Goal: Information Seeking & Learning: Learn about a topic

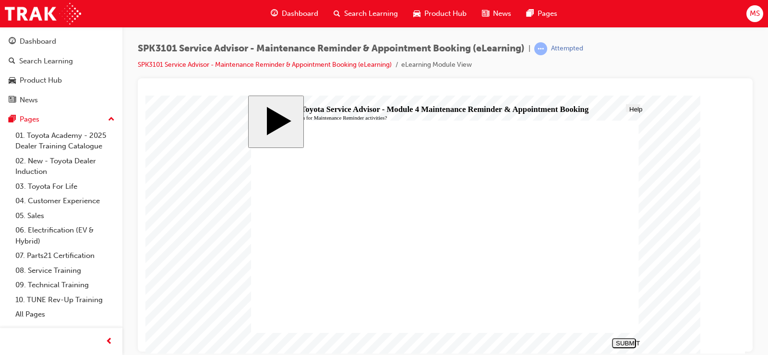
click at [627, 342] on div "SUBMIT" at bounding box center [623, 342] width 16 height 7
radio input "true"
click at [624, 342] on div "SUBMIT" at bounding box center [623, 342] width 16 height 7
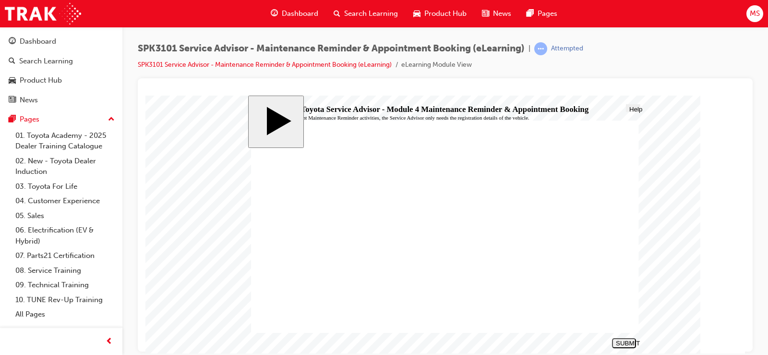
radio input "true"
click at [627, 342] on div "SUBMIT" at bounding box center [623, 342] width 16 height 7
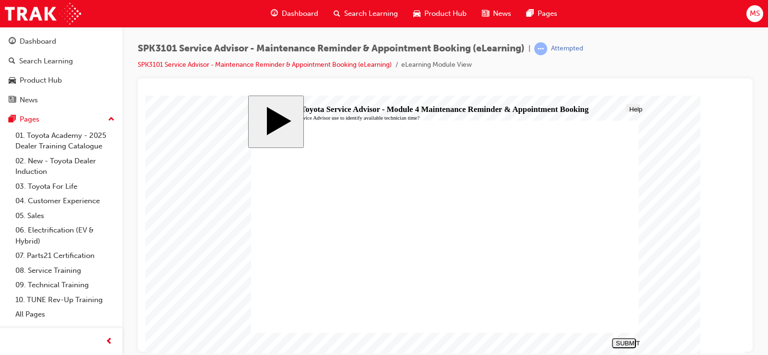
radio input "true"
click at [632, 344] on div "SUBMIT" at bounding box center [623, 342] width 16 height 7
radio input "true"
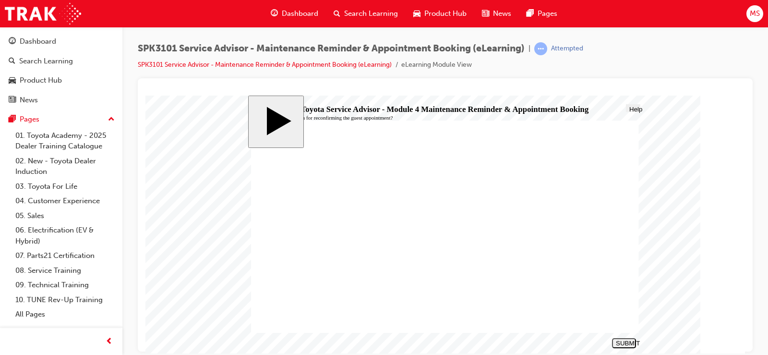
click at [625, 341] on div "SUBMIT" at bounding box center [623, 342] width 16 height 7
radio input "true"
click at [625, 342] on div "SUBMIT" at bounding box center [623, 342] width 16 height 7
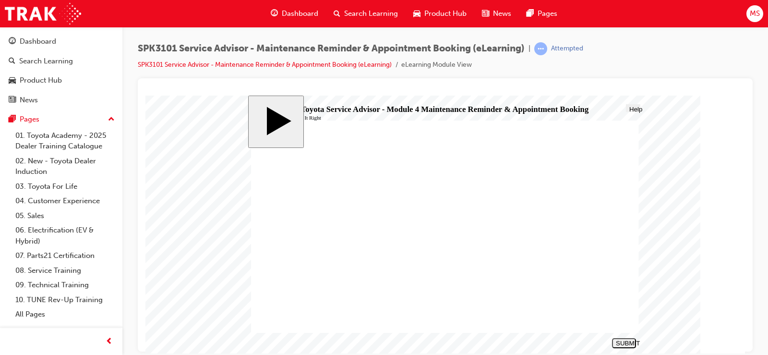
radio input "true"
click at [632, 342] on div "SUBMIT" at bounding box center [623, 342] width 16 height 7
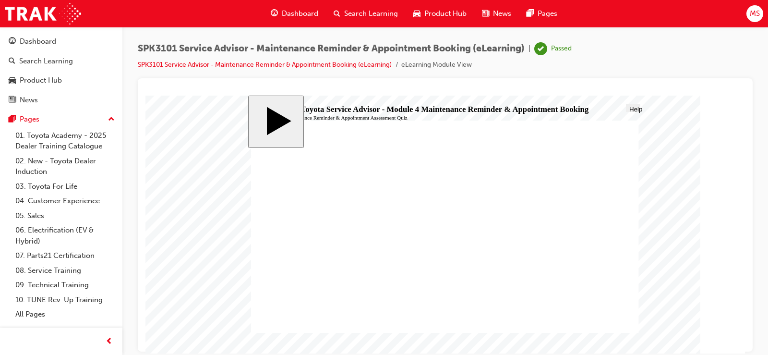
click at [627, 338] on button "PREV" at bounding box center [624, 342] width 24 height 10
click at [25, 49] on link "Dashboard" at bounding box center [61, 42] width 115 height 18
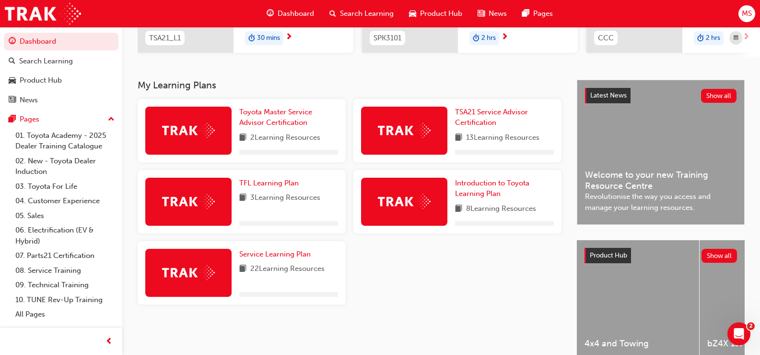
scroll to position [219, 0]
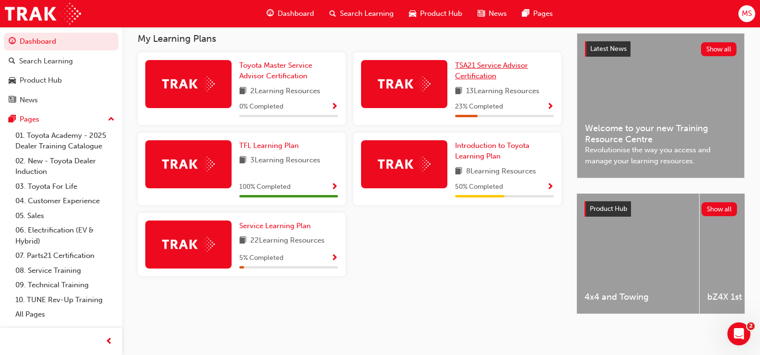
click at [512, 69] on link "TSA21 Service Advisor Certification" at bounding box center [504, 71] width 99 height 22
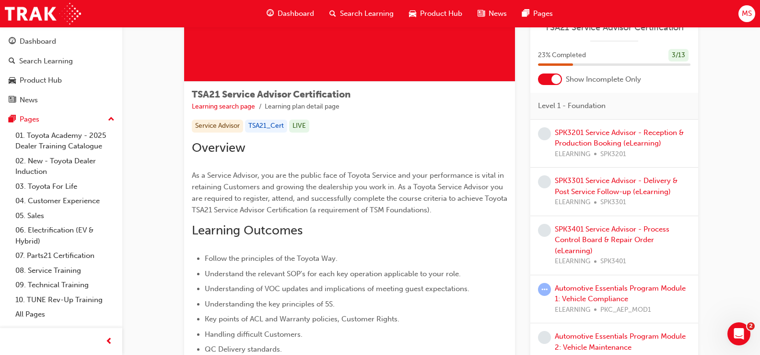
scroll to position [144, 0]
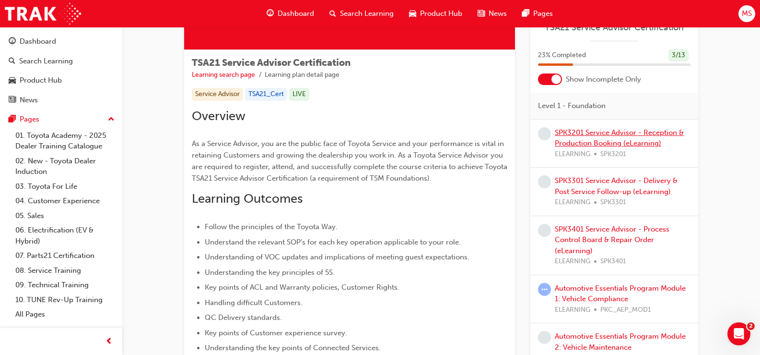
click at [570, 142] on link "SPK3201 Service Advisor - Reception & Production Booking (eLearning)" at bounding box center [619, 138] width 129 height 20
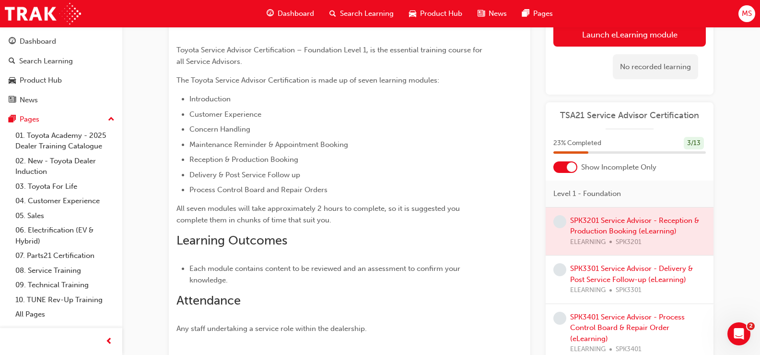
click at [622, 222] on div at bounding box center [630, 231] width 168 height 48
click at [622, 223] on div at bounding box center [630, 231] width 168 height 48
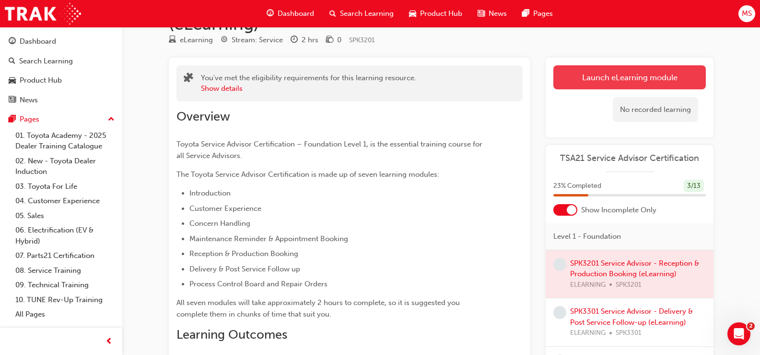
scroll to position [48, 0]
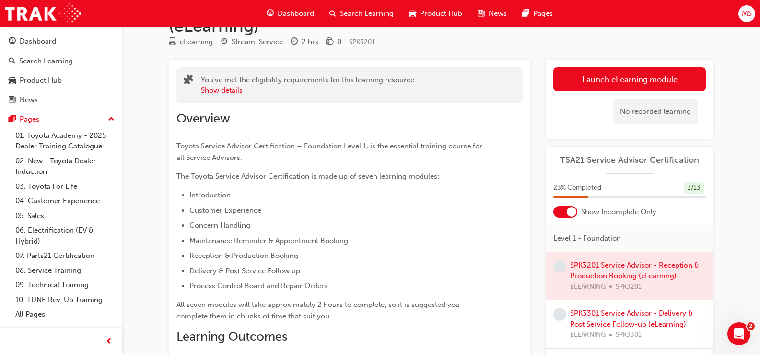
click at [611, 81] on link "Launch eLearning module" at bounding box center [630, 79] width 153 height 24
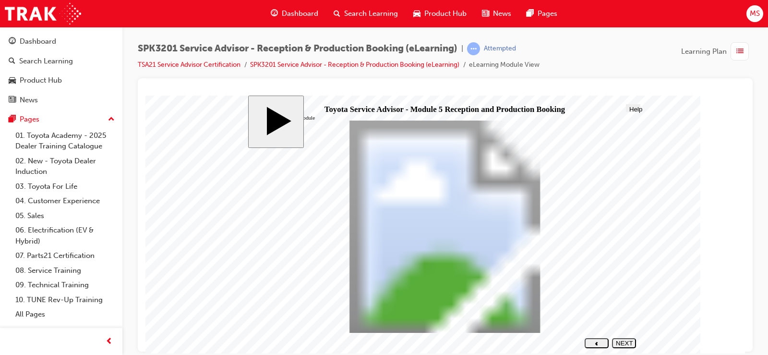
click at [628, 343] on div "NEXT" at bounding box center [623, 346] width 16 height 14
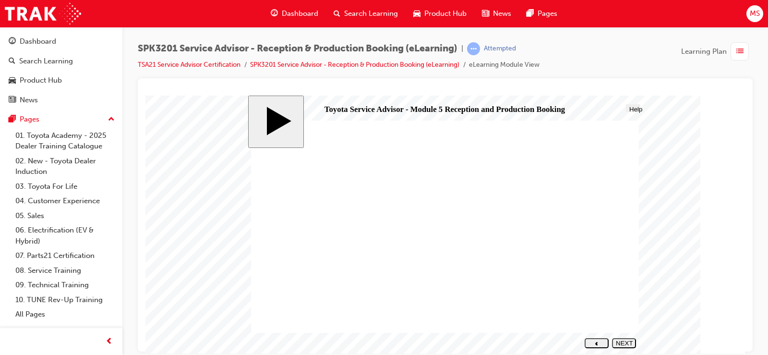
click at [624, 340] on div "NEXT" at bounding box center [623, 346] width 16 height 14
click at [621, 343] on div "NEXT" at bounding box center [623, 346] width 16 height 14
click at [625, 343] on div "NEXT" at bounding box center [623, 346] width 16 height 14
click at [632, 343] on div "NEXT" at bounding box center [623, 346] width 16 height 14
click at [623, 340] on div "NEXT" at bounding box center [623, 346] width 16 height 14
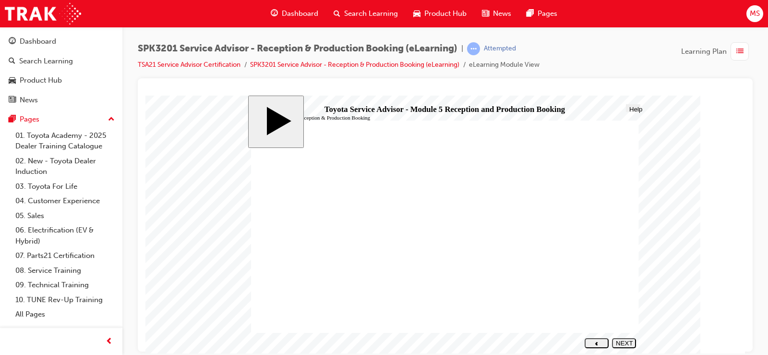
click at [623, 341] on div "NEXT" at bounding box center [623, 346] width 16 height 14
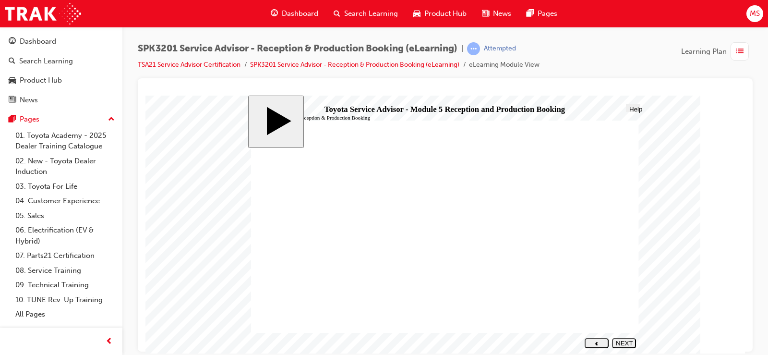
click at [622, 341] on div "NEXT" at bounding box center [623, 346] width 16 height 14
click at [632, 343] on div "NEXT" at bounding box center [623, 346] width 16 height 14
drag, startPoint x: 308, startPoint y: 284, endPoint x: 505, endPoint y: 204, distance: 212.0
drag, startPoint x: 364, startPoint y: 248, endPoint x: 563, endPoint y: 230, distance: 200.4
drag, startPoint x: 337, startPoint y: 267, endPoint x: 536, endPoint y: 246, distance: 199.7
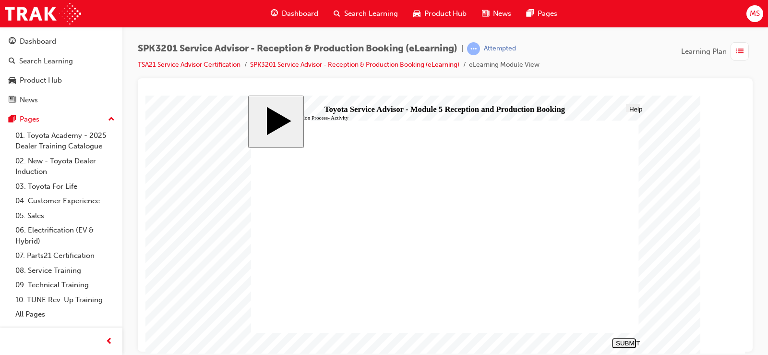
drag, startPoint x: 355, startPoint y: 262, endPoint x: 553, endPoint y: 243, distance: 198.1
drag, startPoint x: 334, startPoint y: 203, endPoint x: 531, endPoint y: 246, distance: 200.9
drag, startPoint x: 379, startPoint y: 263, endPoint x: 592, endPoint y: 267, distance: 213.5
drag, startPoint x: 375, startPoint y: 223, endPoint x: 573, endPoint y: 283, distance: 206.4
click at [627, 340] on div "SUBMIT" at bounding box center [623, 342] width 16 height 7
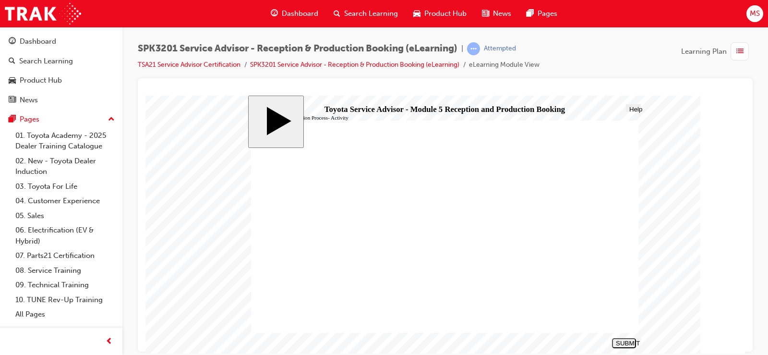
click at [616, 342] on div "NEXT" at bounding box center [623, 346] width 16 height 14
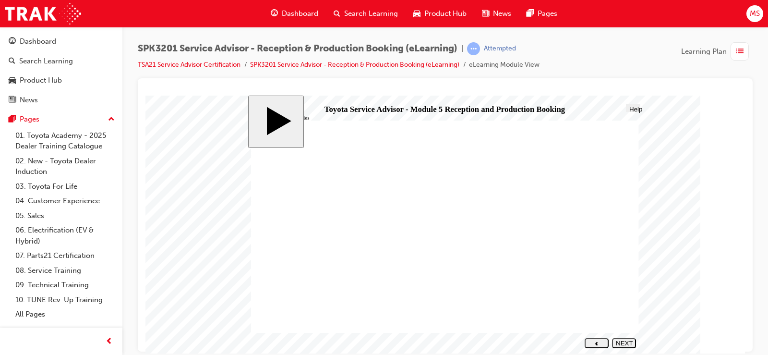
click at [621, 344] on div "NEXT" at bounding box center [623, 346] width 16 height 14
radio input "true"
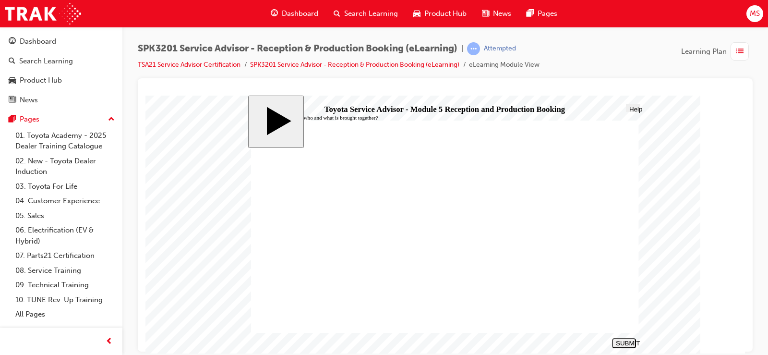
radio input "true"
click at [630, 343] on div "SUBMIT" at bounding box center [623, 342] width 16 height 7
